Goal: Ask a question

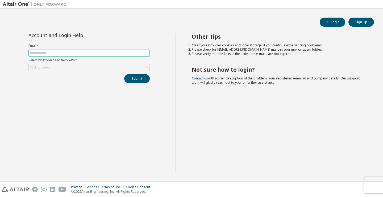
click at [84, 52] on input "text" at bounding box center [89, 53] width 119 height 4
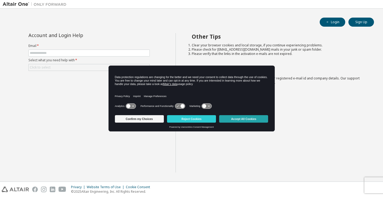
click at [246, 116] on button "Accept All Cookies" at bounding box center [243, 118] width 49 height 7
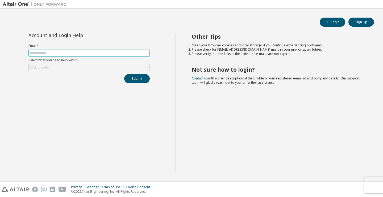
click at [84, 52] on input "text" at bounding box center [89, 53] width 119 height 4
type input "**********"
click at [91, 68] on div "Click to select" at bounding box center [89, 67] width 121 height 6
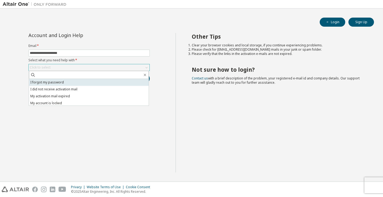
click at [78, 80] on li "I forgot my password" at bounding box center [89, 82] width 120 height 7
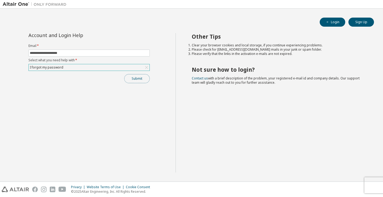
click at [136, 77] on button "Submit" at bounding box center [137, 78] width 26 height 9
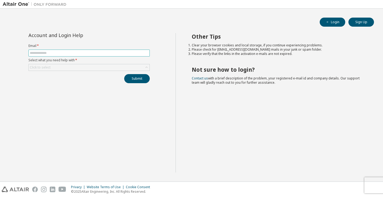
click at [106, 53] on input "text" at bounding box center [89, 53] width 119 height 4
type input "**********"
click at [132, 68] on div "Click to select" at bounding box center [89, 67] width 121 height 6
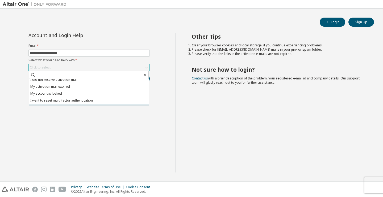
scroll to position [15, 0]
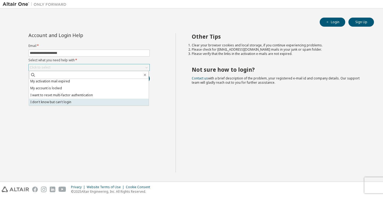
click at [95, 101] on li "I don't know but can't login" at bounding box center [89, 101] width 120 height 7
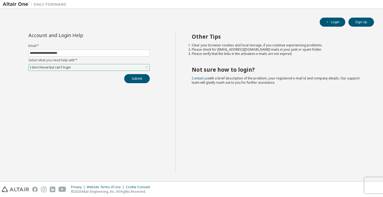
drag, startPoint x: 133, startPoint y: 66, endPoint x: 132, endPoint y: 69, distance: 3.3
click at [133, 66] on div "I don't know but can't login" at bounding box center [89, 67] width 121 height 6
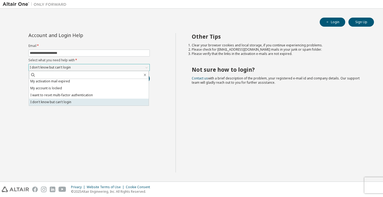
click at [103, 102] on li "I don't know but can't login" at bounding box center [89, 101] width 120 height 7
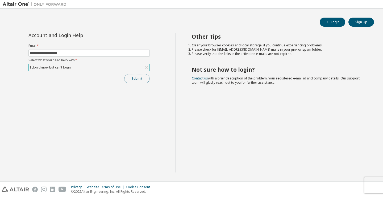
click at [139, 80] on button "Submit" at bounding box center [137, 78] width 26 height 9
click at [333, 18] on button "Login" at bounding box center [333, 22] width 26 height 9
